Goal: Task Accomplishment & Management: Use online tool/utility

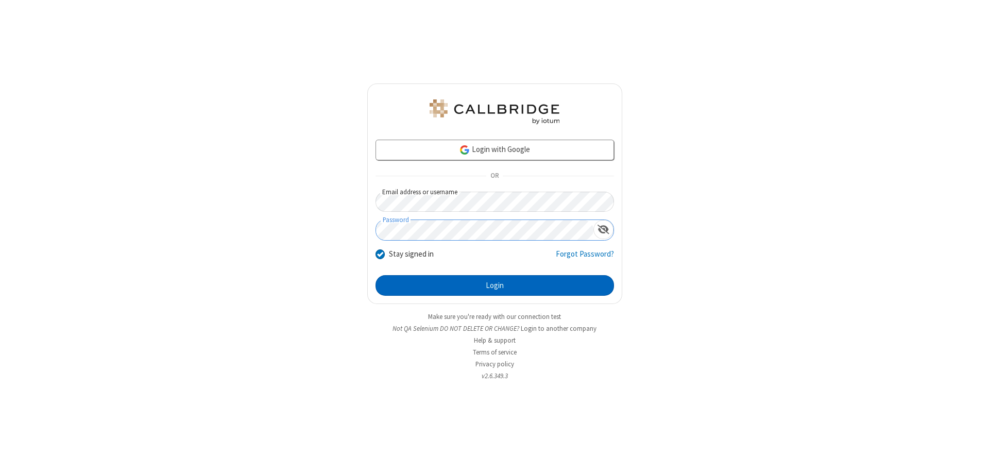
click at [495, 285] on button "Login" at bounding box center [495, 285] width 239 height 21
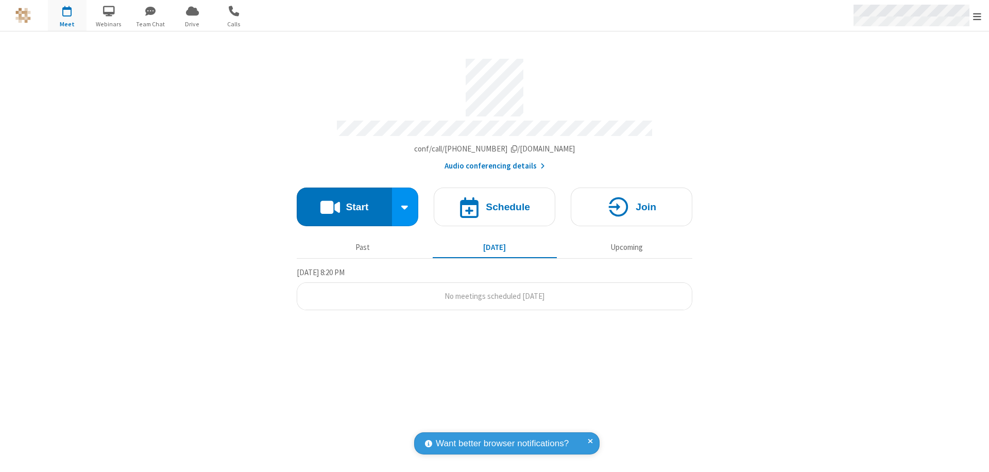
click at [977, 16] on span "Open menu" at bounding box center [977, 16] width 8 height 10
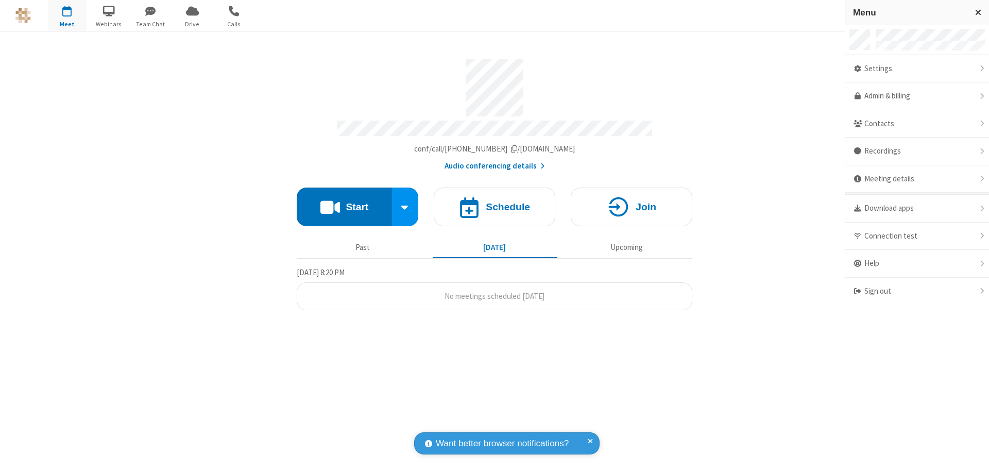
click at [67, 15] on span "button" at bounding box center [67, 11] width 39 height 18
click at [495, 202] on h4 "Schedule" at bounding box center [508, 207] width 44 height 10
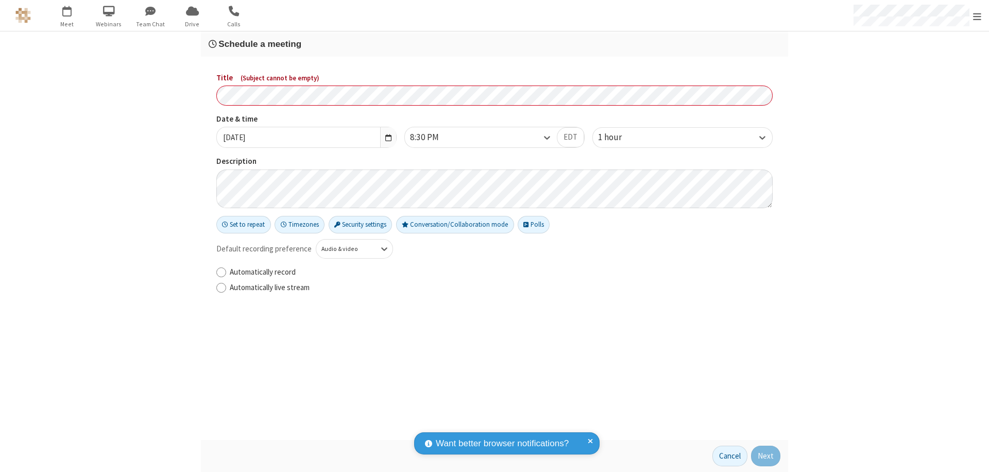
click at [495, 44] on h3 "Schedule a meeting" at bounding box center [495, 44] width 572 height 10
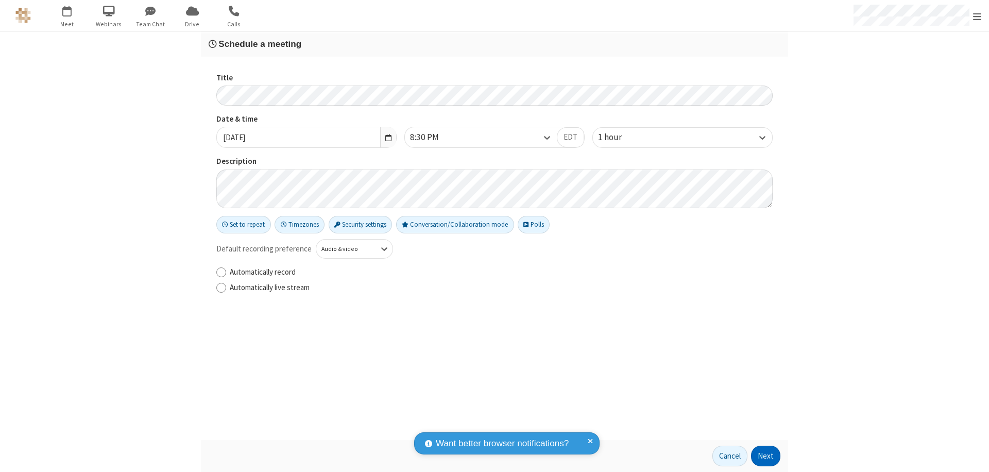
click at [766, 456] on button "Next" at bounding box center [765, 456] width 29 height 21
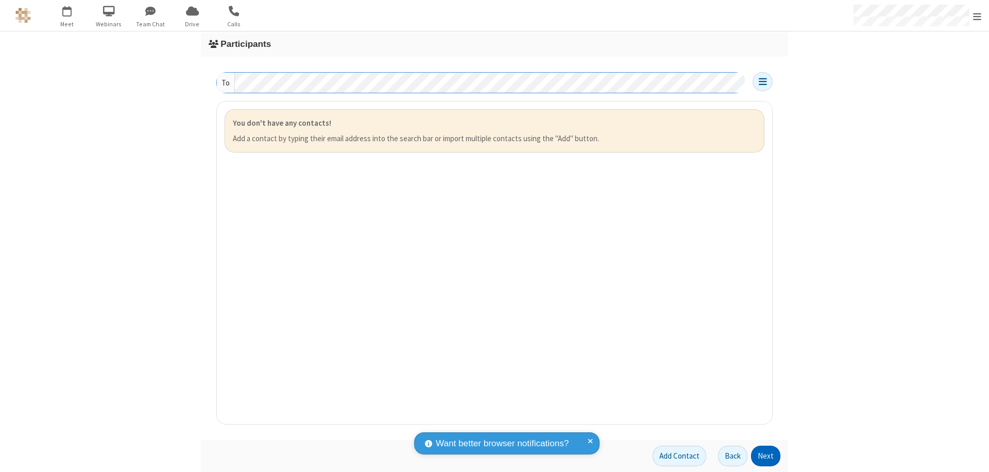
click at [766, 456] on button "Next" at bounding box center [765, 456] width 29 height 21
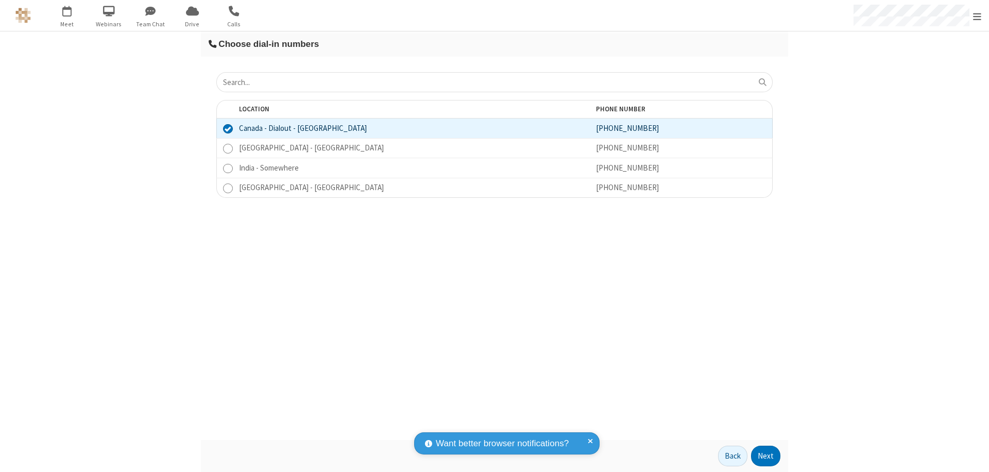
click at [766, 456] on button "Next" at bounding box center [765, 456] width 29 height 21
